Goal: Information Seeking & Learning: Learn about a topic

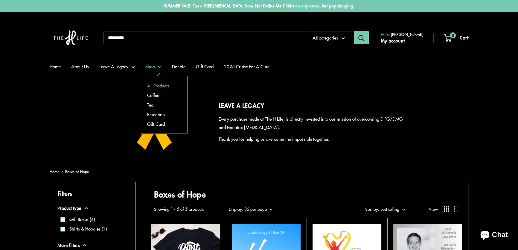
click at [163, 84] on link "All Products" at bounding box center [164, 86] width 46 height 10
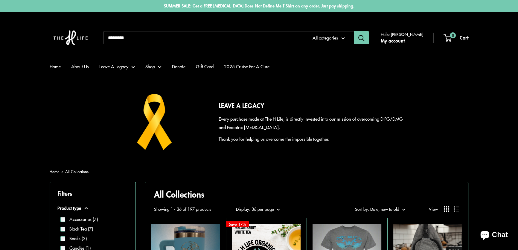
click at [402, 207] on button "Sort by Sort by: Date, new to old" at bounding box center [380, 209] width 50 height 8
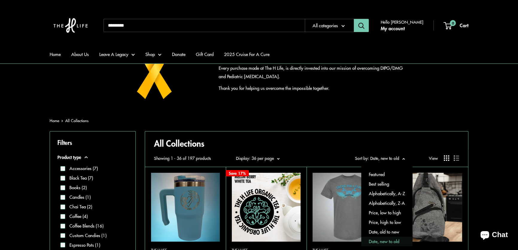
scroll to position [54, 0]
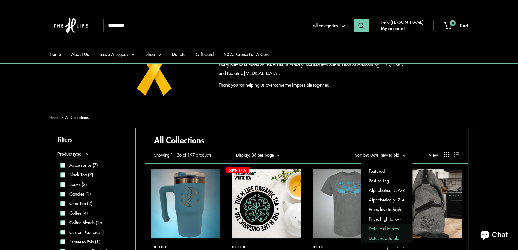
click at [391, 225] on button "Date, old to new" at bounding box center [386, 229] width 51 height 10
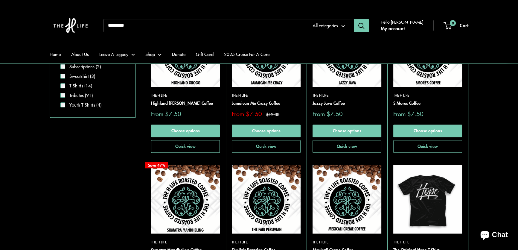
scroll to position [544, 0]
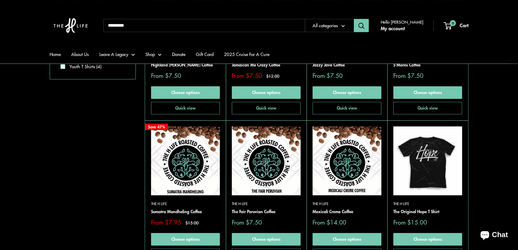
click at [0, 0] on img at bounding box center [0, 0] width 0 height 0
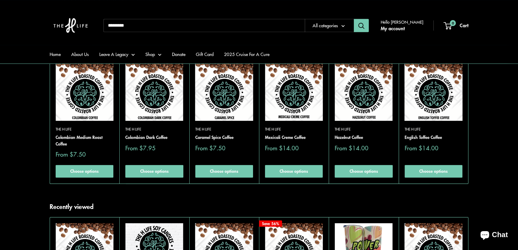
scroll to position [407, 0]
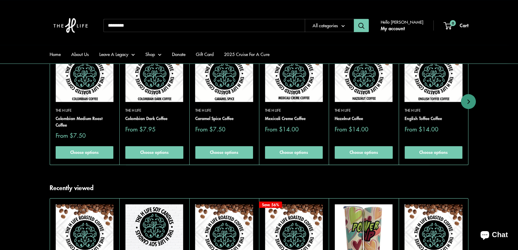
click at [235, 94] on img at bounding box center [224, 73] width 58 height 58
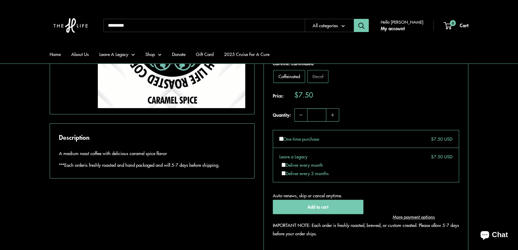
scroll to position [435, 0]
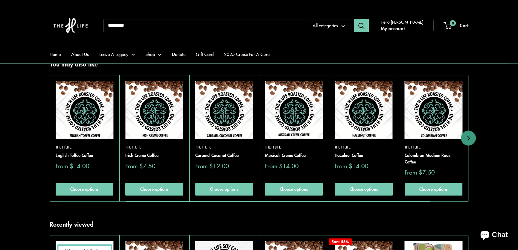
click at [0, 0] on img at bounding box center [0, 0] width 0 height 0
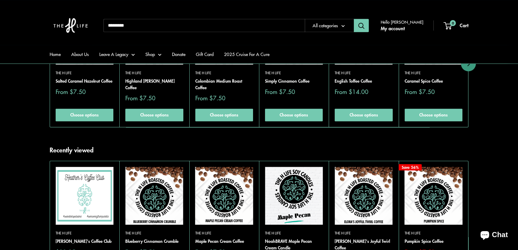
scroll to position [407, 0]
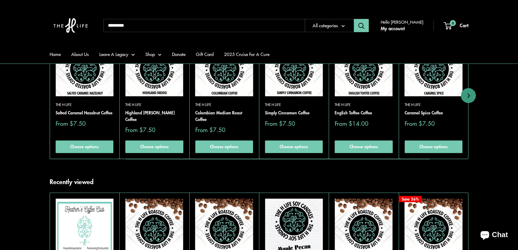
click at [78, 92] on img at bounding box center [85, 67] width 58 height 58
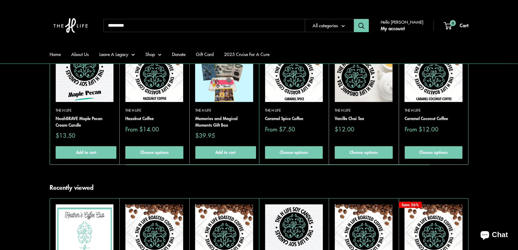
scroll to position [462, 0]
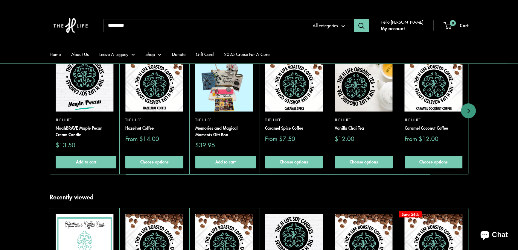
click at [0, 0] on img at bounding box center [0, 0] width 0 height 0
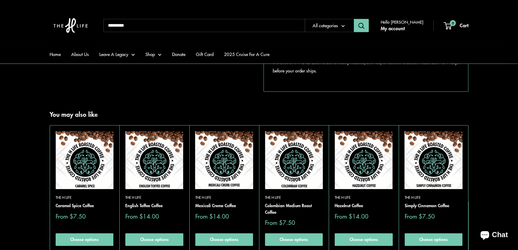
scroll to position [462, 0]
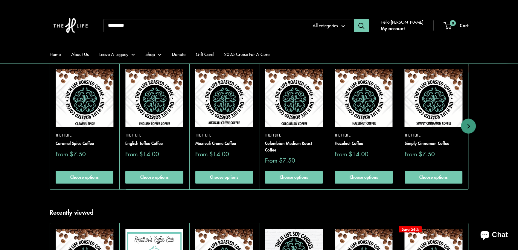
click at [0, 0] on img at bounding box center [0, 0] width 0 height 0
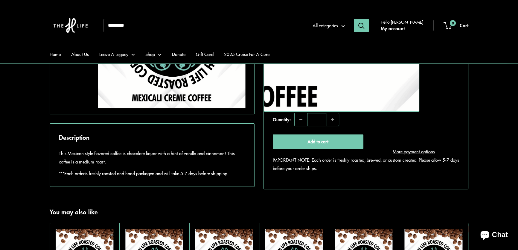
scroll to position [353, 0]
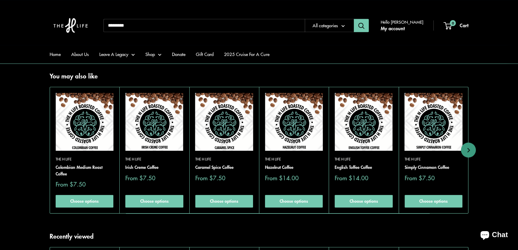
click at [0, 0] on img at bounding box center [0, 0] width 0 height 0
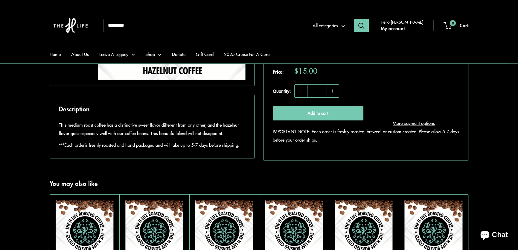
scroll to position [380, 0]
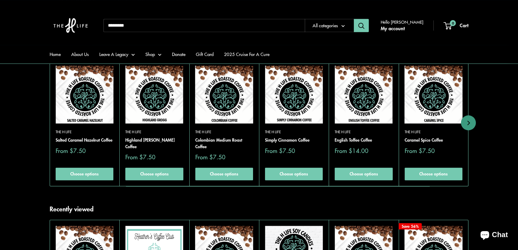
click at [0, 0] on img at bounding box center [0, 0] width 0 height 0
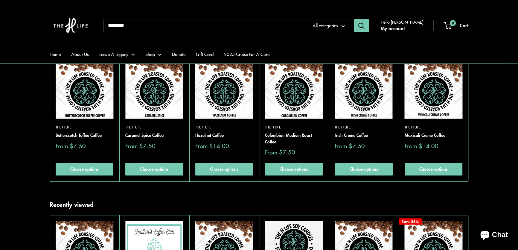
scroll to position [407, 0]
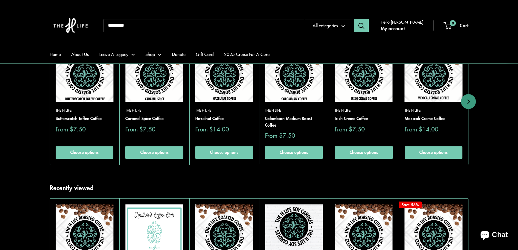
click at [0, 0] on img at bounding box center [0, 0] width 0 height 0
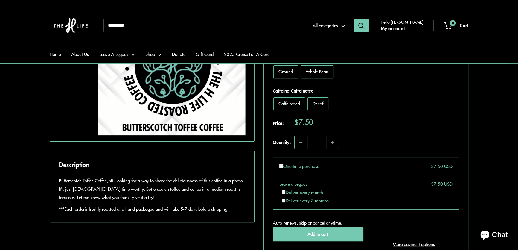
scroll to position [380, 0]
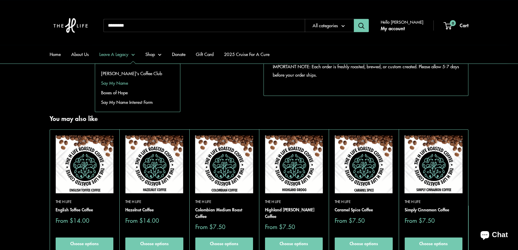
click at [116, 82] on link "Say My Name" at bounding box center [137, 83] width 85 height 10
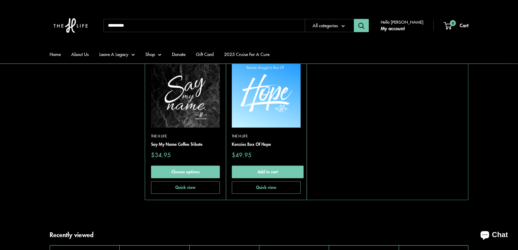
scroll to position [462, 0]
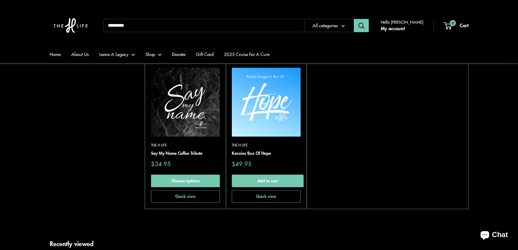
click at [252, 91] on img at bounding box center [266, 102] width 69 height 69
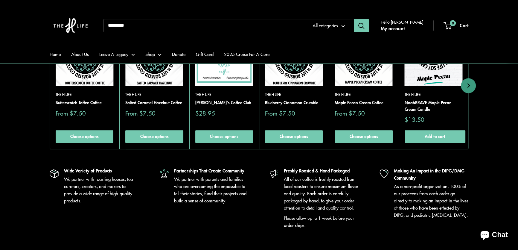
scroll to position [788, 0]
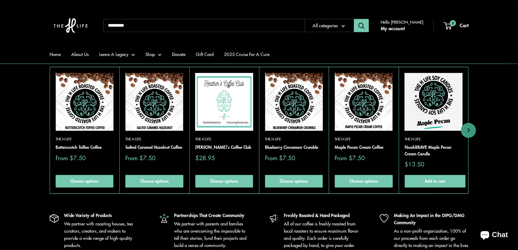
click at [0, 0] on img at bounding box center [0, 0] width 0 height 0
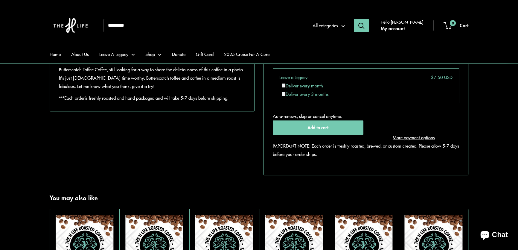
scroll to position [462, 0]
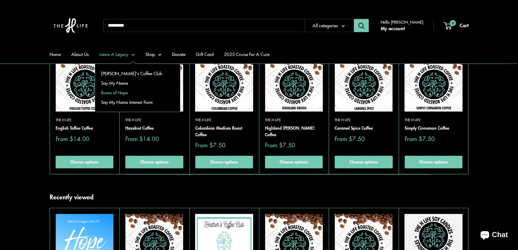
click at [120, 90] on link "Boxes of Hope" at bounding box center [137, 93] width 85 height 10
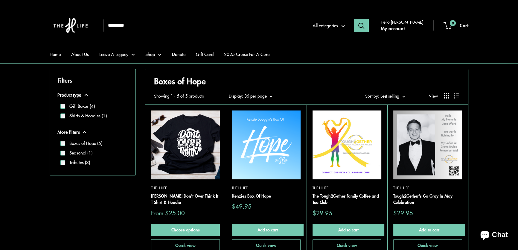
scroll to position [109, 0]
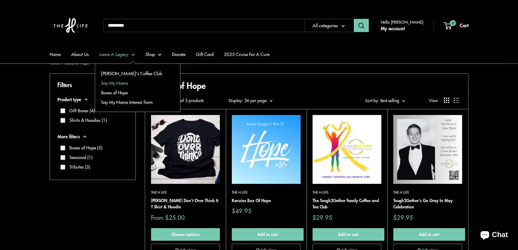
click at [117, 83] on link "Say My Name" at bounding box center [137, 83] width 85 height 10
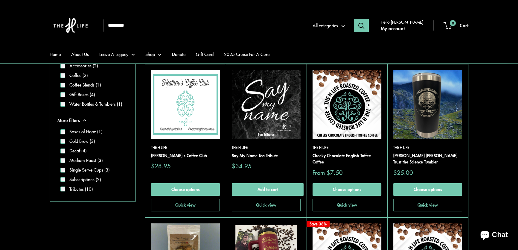
scroll to position [163, 0]
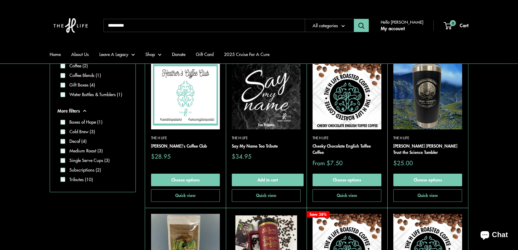
click at [274, 101] on img at bounding box center [266, 94] width 69 height 69
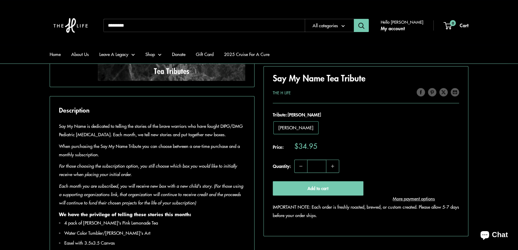
scroll to position [489, 0]
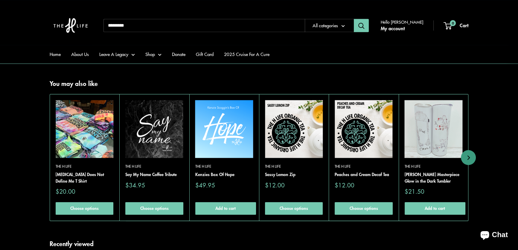
click at [0, 0] on img at bounding box center [0, 0] width 0 height 0
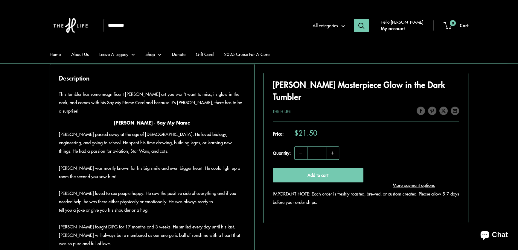
scroll to position [489, 0]
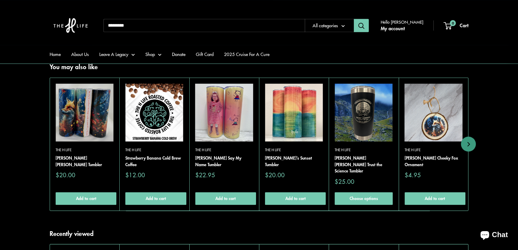
click at [160, 120] on img at bounding box center [154, 112] width 58 height 58
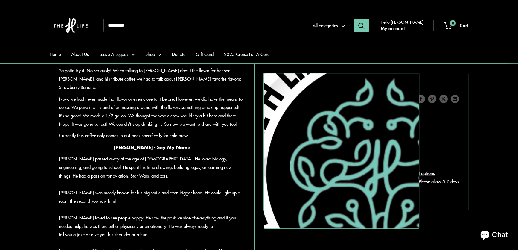
scroll to position [353, 0]
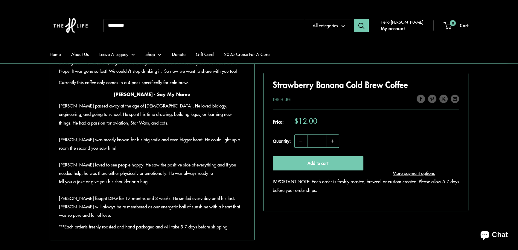
click at [152, 26] on input "Search..." at bounding box center [203, 25] width 201 height 13
type input "**********"
click at [354, 19] on button "Search" at bounding box center [361, 25] width 15 height 13
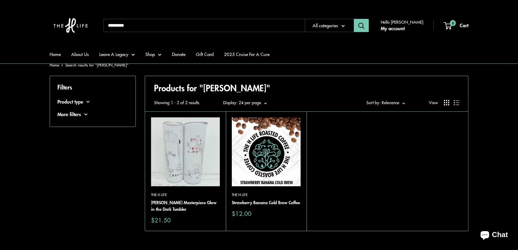
scroll to position [54, 0]
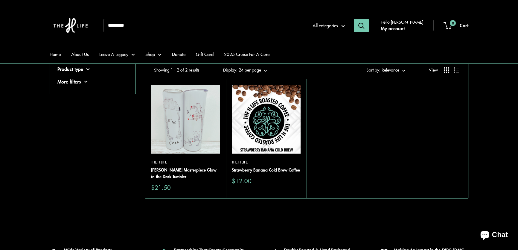
click at [0, 0] on img at bounding box center [0, 0] width 0 height 0
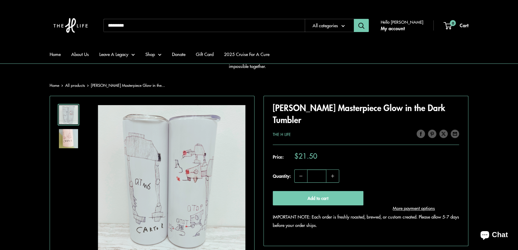
scroll to position [136, 0]
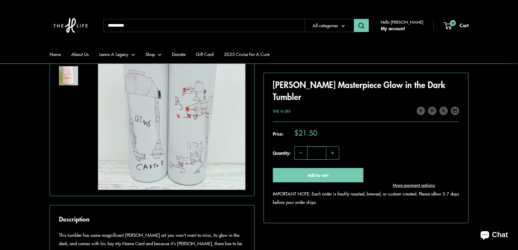
click at [260, 223] on div "Roll over image to zoom in Click on image to zoom / Carter King's Masterpiece G…" at bounding box center [259, 215] width 419 height 364
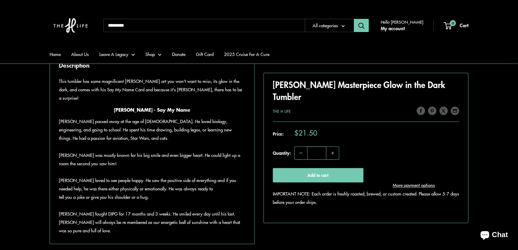
scroll to position [299, 0]
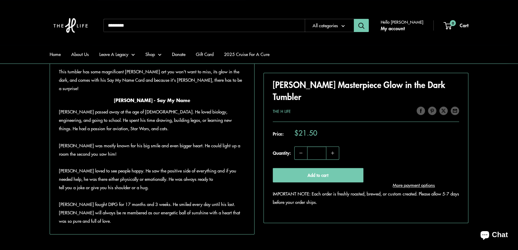
click at [258, 170] on div "Roll over image to zoom in Click on image to zoom / Carter King's Masterpiece G…" at bounding box center [259, 52] width 419 height 364
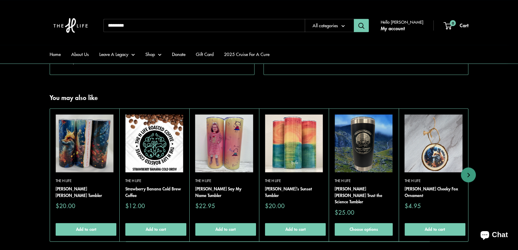
scroll to position [462, 0]
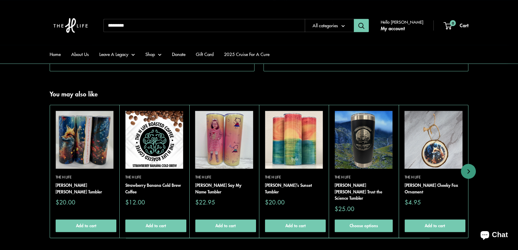
click at [153, 146] on img at bounding box center [154, 140] width 58 height 58
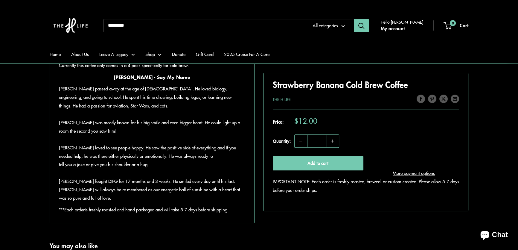
scroll to position [380, 0]
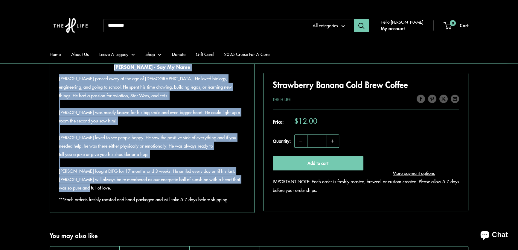
drag, startPoint x: 119, startPoint y: 83, endPoint x: 241, endPoint y: 207, distance: 173.6
click at [241, 203] on div "Ya gotta try it. No seriously! When talking to Joanna King about the flavor for…" at bounding box center [152, 94] width 186 height 217
copy div "Carter King - Say My Name Carter passed away at the age of 6. He loved biology,…"
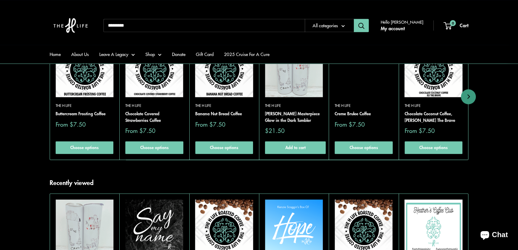
scroll to position [598, 0]
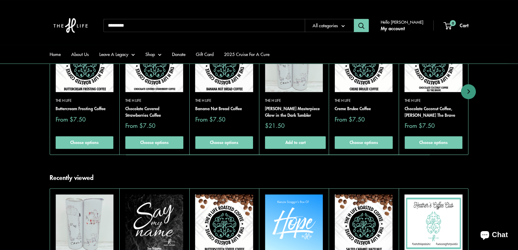
click at [0, 0] on img at bounding box center [0, 0] width 0 height 0
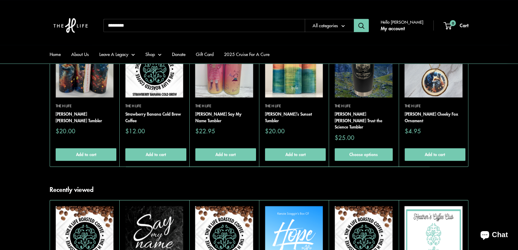
scroll to position [462, 0]
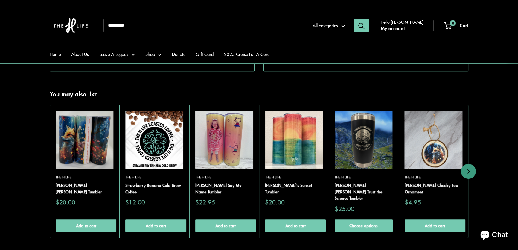
click at [0, 0] on img at bounding box center [0, 0] width 0 height 0
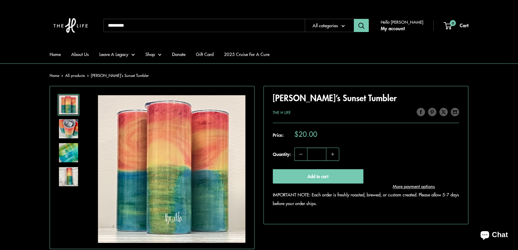
scroll to position [136, 0]
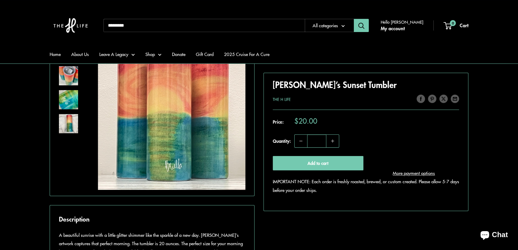
click at [19, 116] on section "Home All products Briella’s Sunset Tumbler Roll over image to zoom in Click on …" at bounding box center [259, 231] width 518 height 424
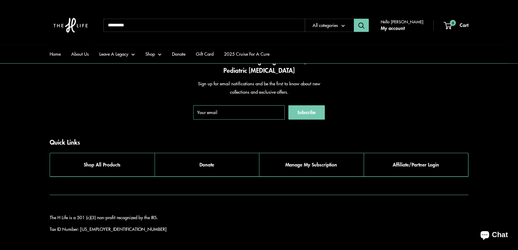
scroll to position [1110, 0]
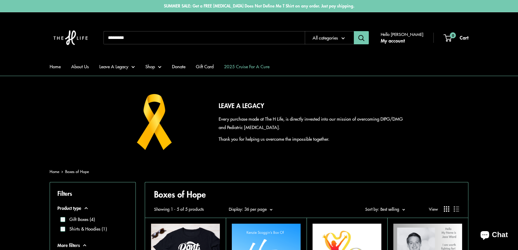
click at [255, 65] on link "2025 Cruise For A Cure" at bounding box center [246, 66] width 45 height 8
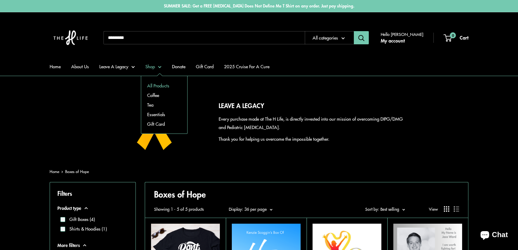
click at [157, 83] on link "All Products" at bounding box center [164, 86] width 46 height 10
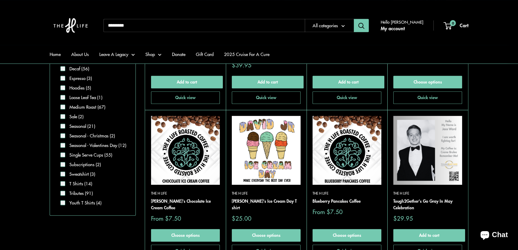
scroll to position [544, 0]
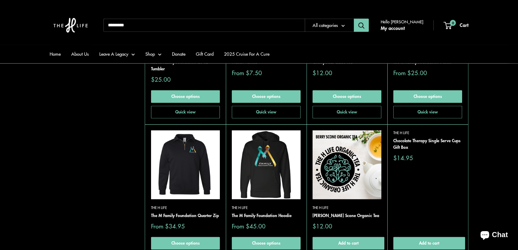
scroll to position [1114, 0]
